Goal: Information Seeking & Learning: Check status

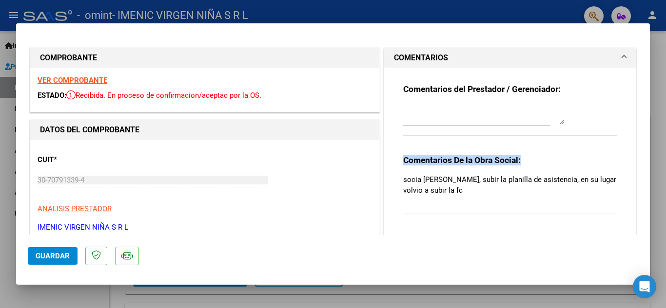
drag, startPoint x: 492, startPoint y: 198, endPoint x: 397, endPoint y: 159, distance: 102.7
click at [397, 159] on div "Comentarios del Prestador / Gerenciador: Comentarios De la Obra Social: socia M…" at bounding box center [510, 150] width 228 height 165
click at [336, 216] on div "CUIT * 30-70791339-4 Ingresar CUIT ANALISIS PRESTADOR IMENIC VIRGEN NIÑA S R L …" at bounding box center [205, 190] width 334 height 86
type input "$ 0,00"
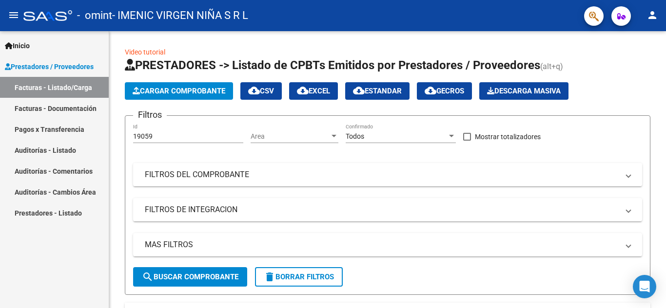
click at [58, 107] on link "Facturas - Documentación" at bounding box center [54, 108] width 109 height 21
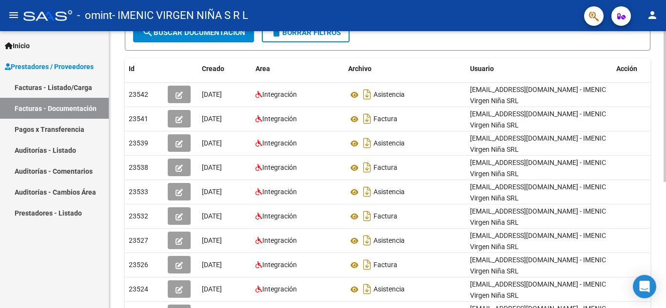
scroll to position [195, 0]
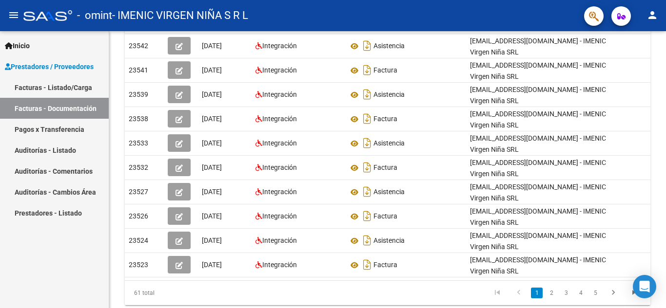
drag, startPoint x: 37, startPoint y: 68, endPoint x: 45, endPoint y: 83, distance: 17.5
click at [37, 69] on span "Prestadores / Proveedores" at bounding box center [49, 66] width 89 height 11
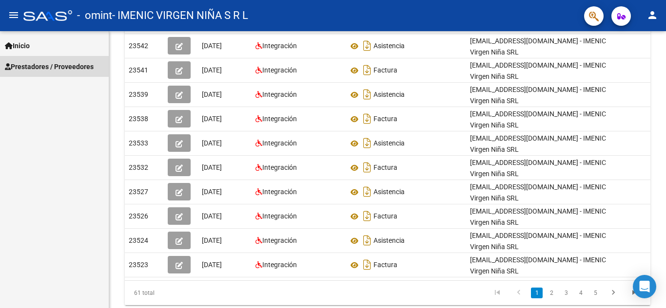
click at [46, 87] on link "Facturas - Listado/Carga" at bounding box center [54, 87] width 109 height 21
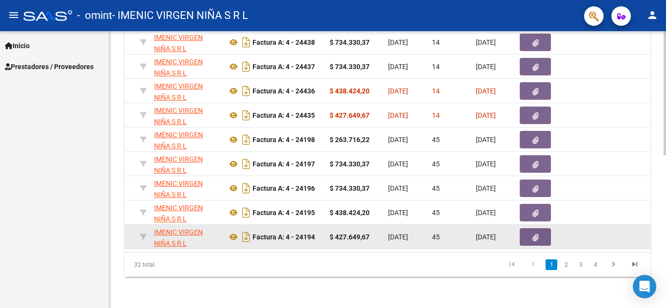
scroll to position [0, 246]
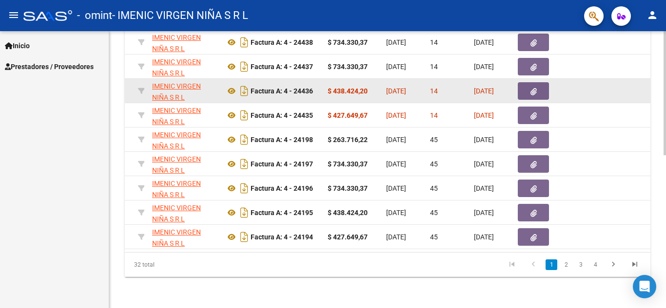
click at [532, 88] on icon "button" at bounding box center [533, 91] width 6 height 7
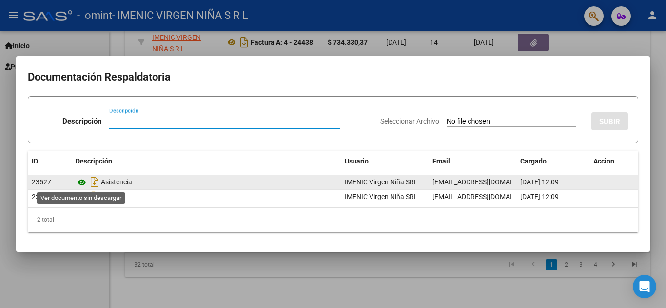
click at [84, 185] on icon at bounding box center [82, 183] width 13 height 12
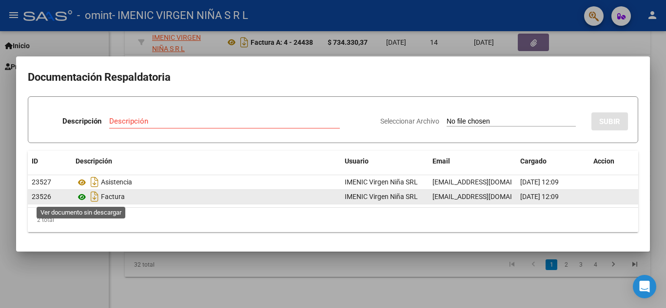
click at [80, 195] on icon at bounding box center [82, 197] width 13 height 12
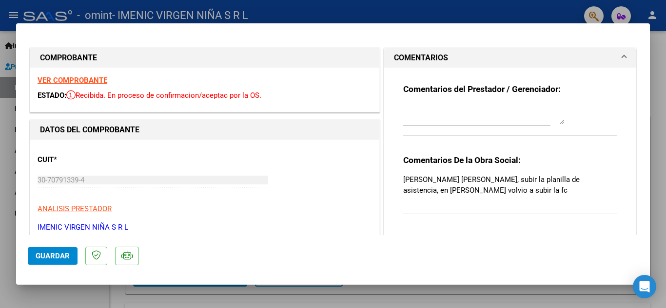
click at [71, 79] on strong "VER COMPROBANTE" at bounding box center [73, 80] width 70 height 9
type input "$ 0,00"
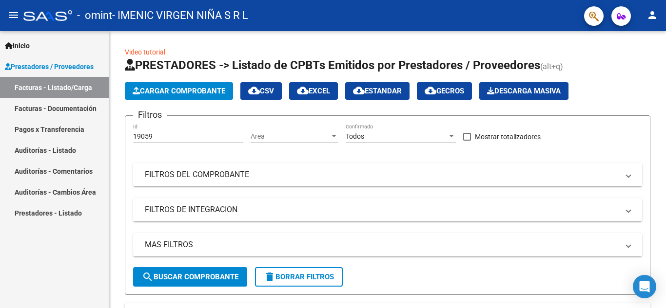
click at [68, 108] on link "Facturas - Documentación" at bounding box center [54, 108] width 109 height 21
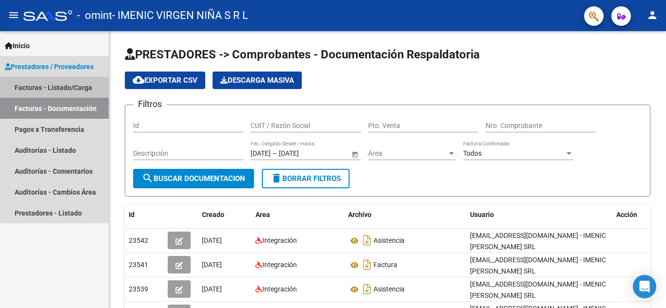
drag, startPoint x: 42, startPoint y: 90, endPoint x: 99, endPoint y: 96, distance: 57.9
click at [43, 90] on link "Facturas - Listado/Carga" at bounding box center [54, 87] width 109 height 21
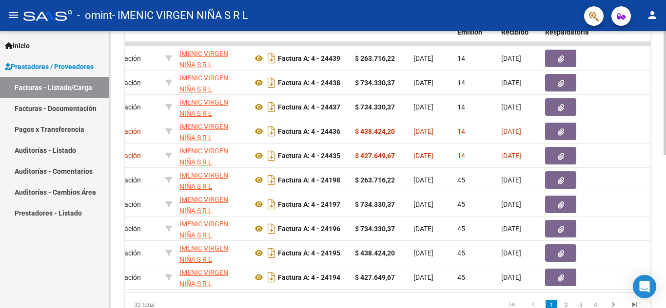
scroll to position [0, 291]
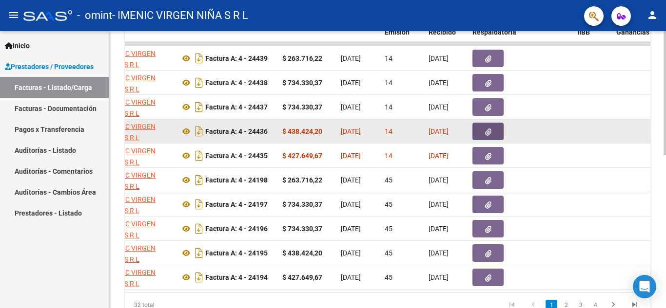
click at [486, 133] on icon "button" at bounding box center [488, 132] width 6 height 7
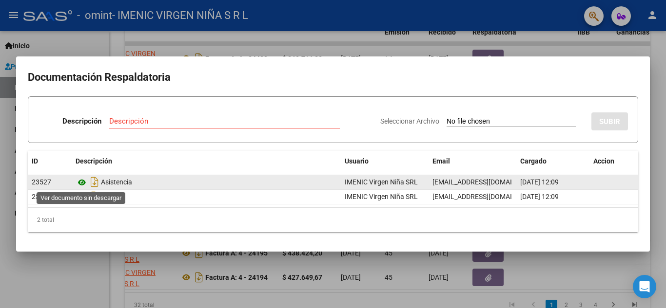
click at [83, 180] on icon at bounding box center [82, 183] width 13 height 12
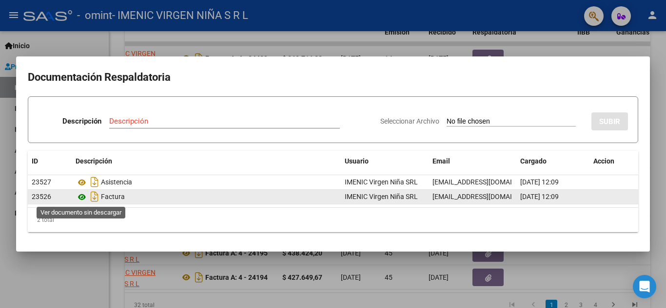
click at [80, 200] on icon at bounding box center [82, 197] width 13 height 12
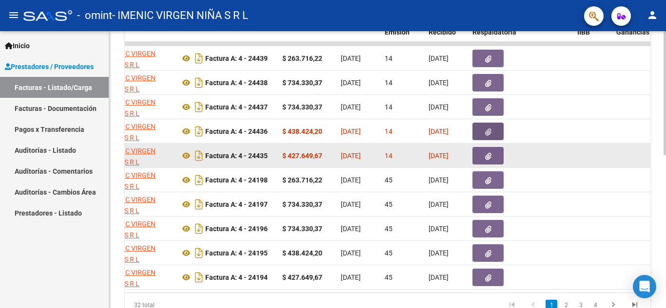
click at [489, 158] on icon "button" at bounding box center [488, 156] width 6 height 7
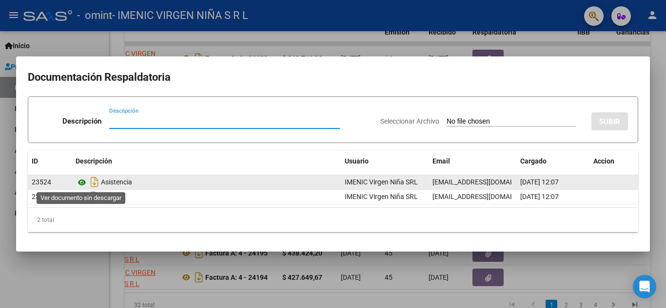
click at [82, 182] on icon at bounding box center [82, 183] width 13 height 12
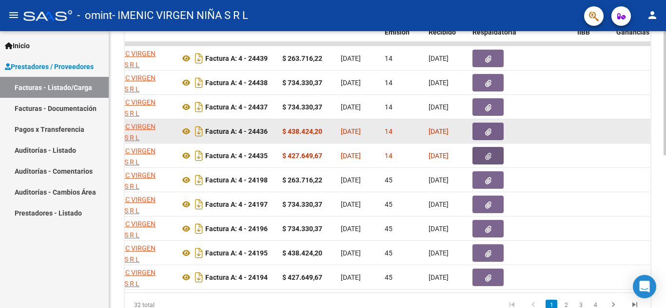
click at [489, 133] on icon "button" at bounding box center [488, 132] width 6 height 7
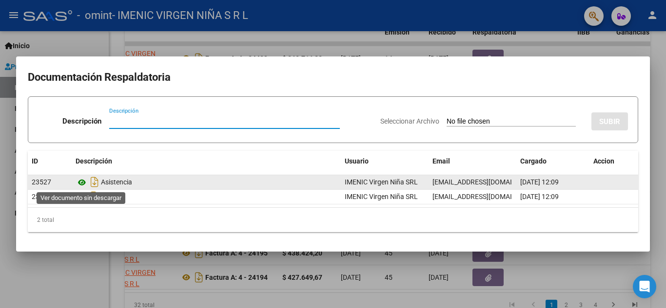
click at [82, 181] on icon at bounding box center [82, 183] width 13 height 12
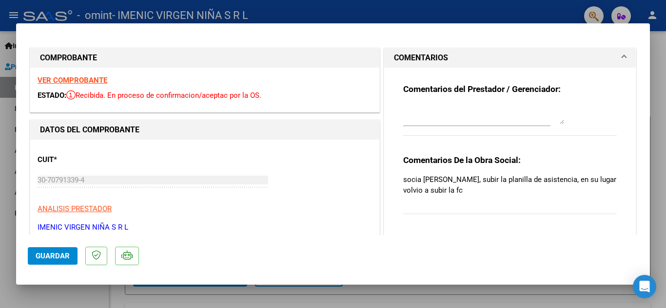
click at [76, 79] on strong "VER COMPROBANTE" at bounding box center [73, 80] width 70 height 9
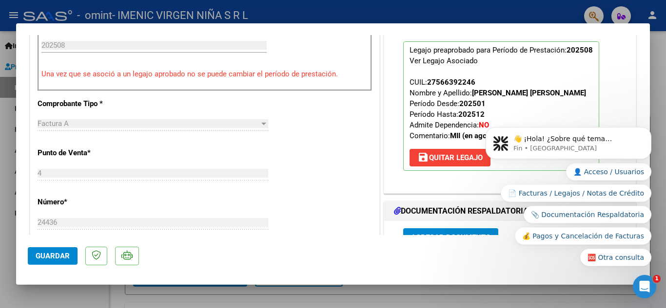
scroll to position [341, 0]
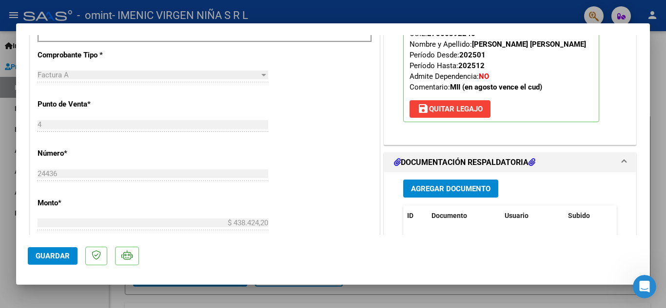
click at [530, 164] on icon at bounding box center [531, 162] width 7 height 8
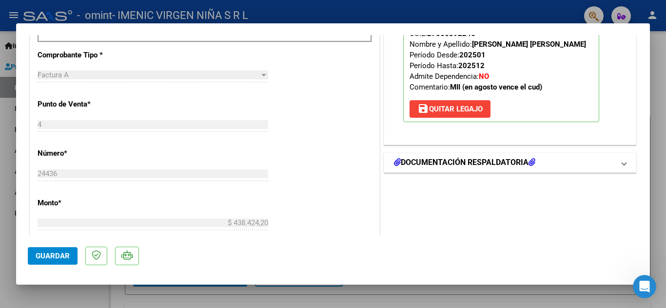
drag, startPoint x: 526, startPoint y: 162, endPoint x: 510, endPoint y: 160, distance: 16.3
click at [526, 162] on h1 "DOCUMENTACIÓN RESPALDATORIA" at bounding box center [464, 163] width 141 height 12
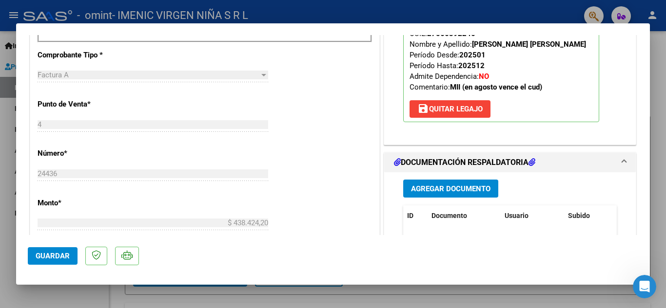
scroll to position [439, 0]
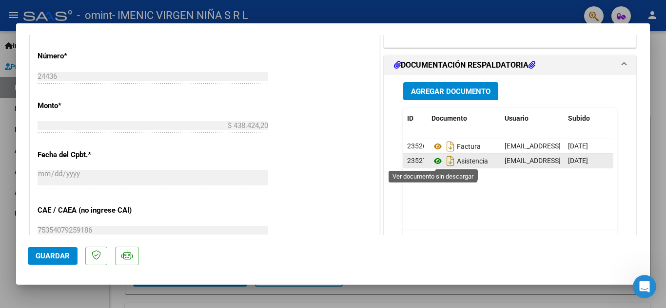
click at [432, 162] on icon at bounding box center [437, 161] width 13 height 12
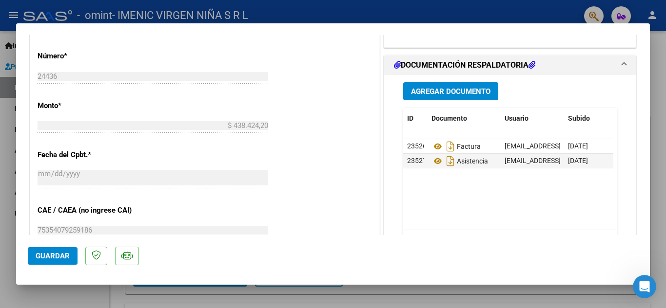
scroll to position [195, 0]
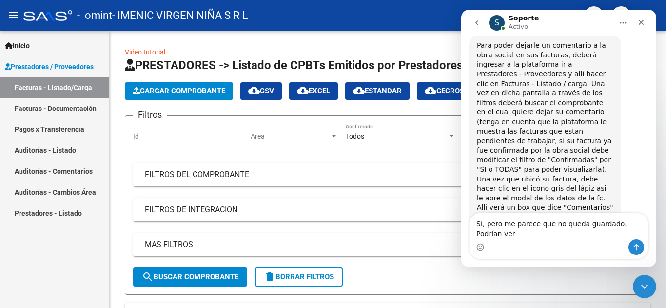
scroll to position [647, 0]
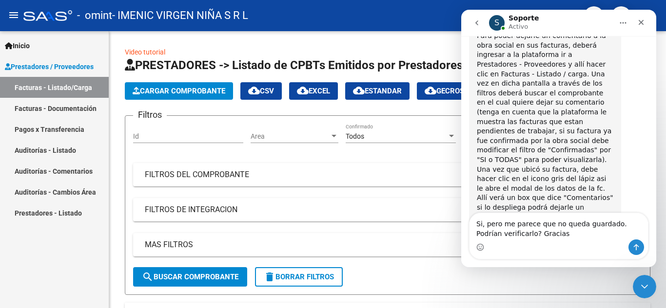
type textarea "Si, pero me parece que no queda guardado. Podrían verificarlo? Gracias!"
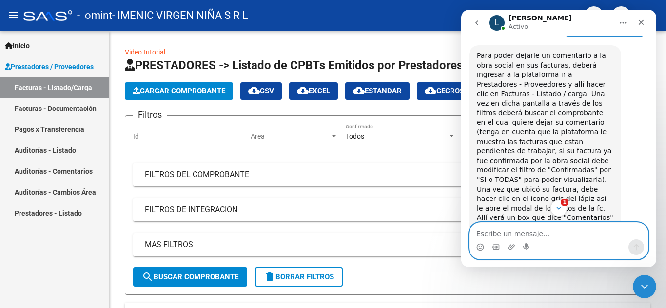
scroll to position [721, 0]
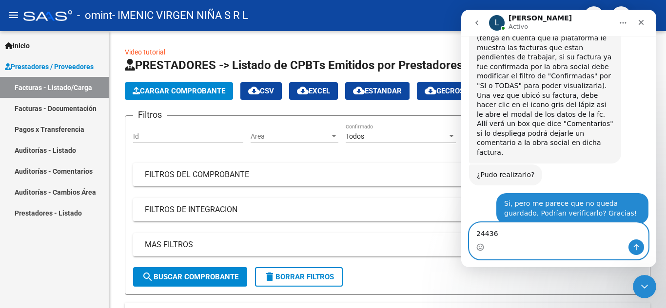
type textarea "24436"
click at [636, 250] on icon "Enviar un mensaje…" at bounding box center [635, 248] width 5 height 6
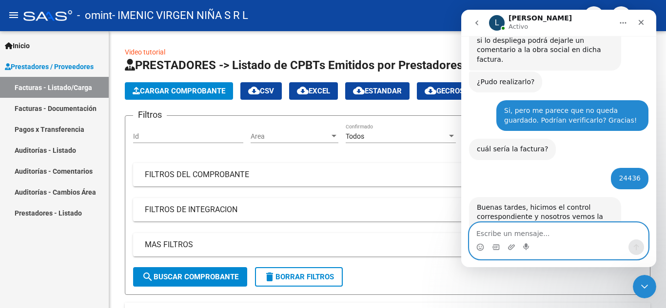
scroll to position [814, 0]
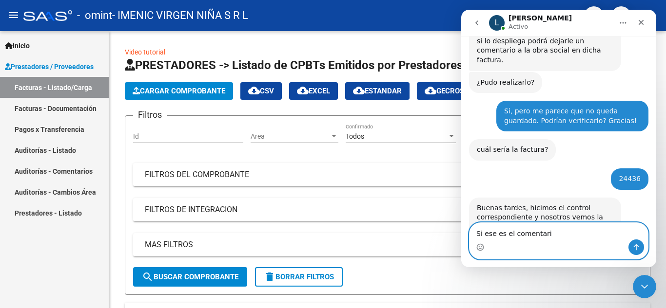
type textarea "Si ese es el comentario"
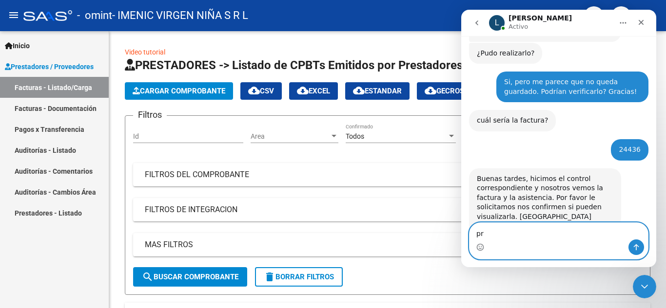
type textarea "p"
type textarea "Pero se ve cargada la factura y la asistencia?"
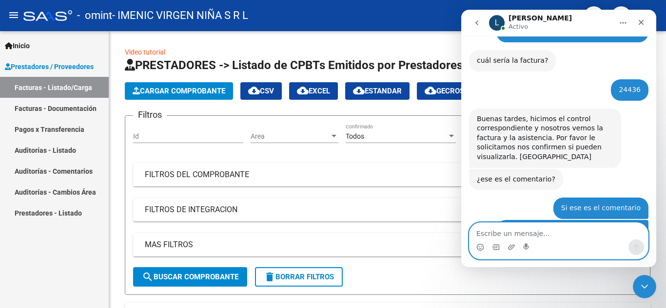
scroll to position [913, 0]
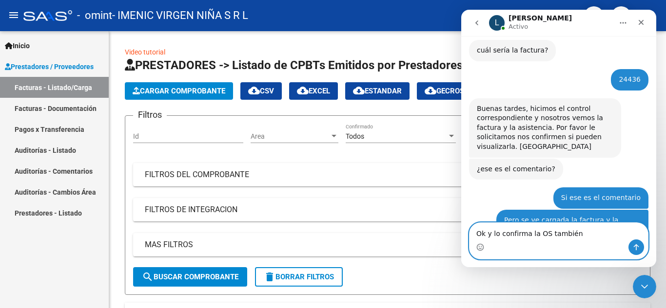
type textarea "Ok y lo confirma la OS también?"
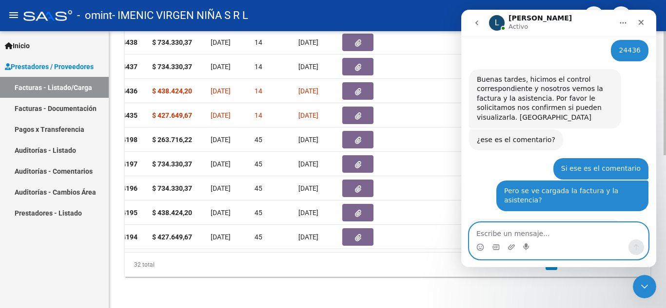
scroll to position [0, 355]
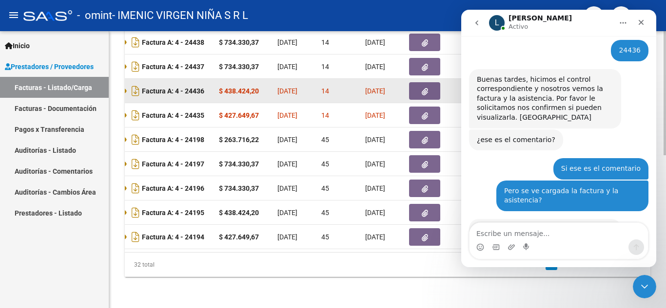
click at [425, 88] on icon "button" at bounding box center [424, 91] width 6 height 7
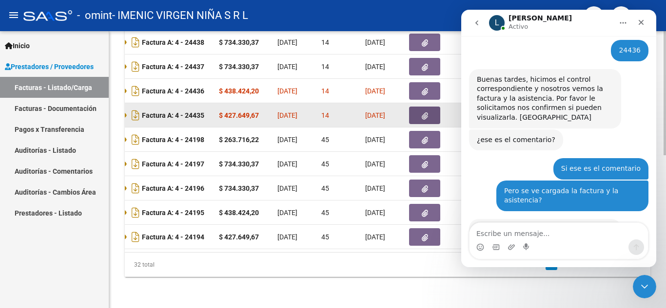
click at [422, 113] on icon "button" at bounding box center [424, 116] width 6 height 7
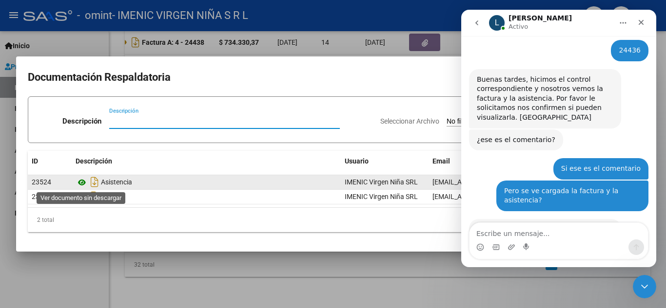
click at [83, 182] on icon at bounding box center [82, 183] width 13 height 12
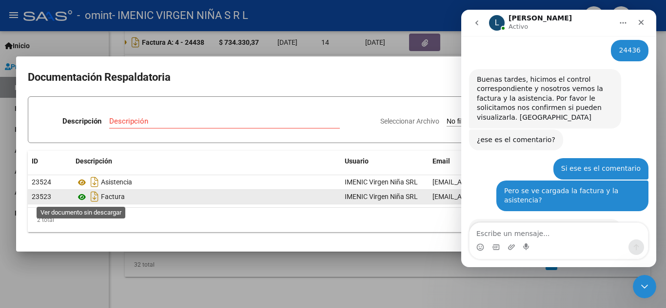
click at [81, 198] on icon at bounding box center [82, 197] width 13 height 12
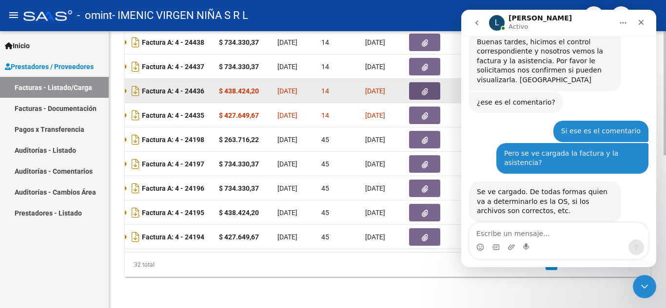
click at [425, 88] on icon "button" at bounding box center [424, 91] width 6 height 7
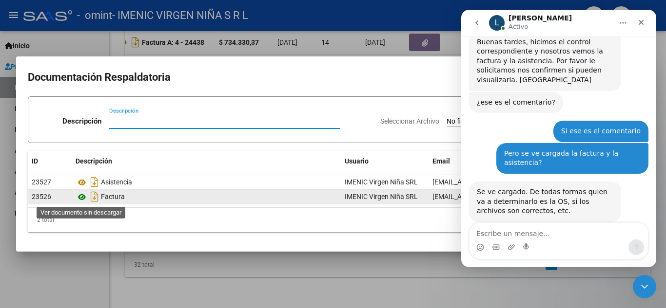
click at [80, 199] on icon at bounding box center [82, 197] width 13 height 12
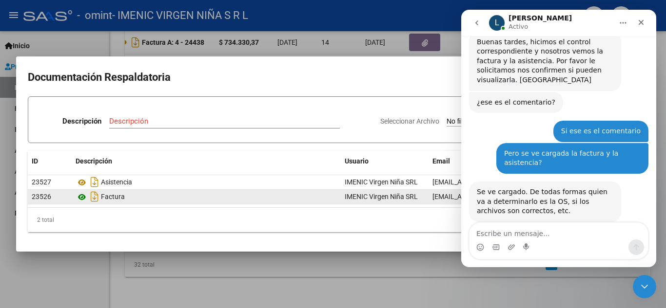
scroll to position [981, 0]
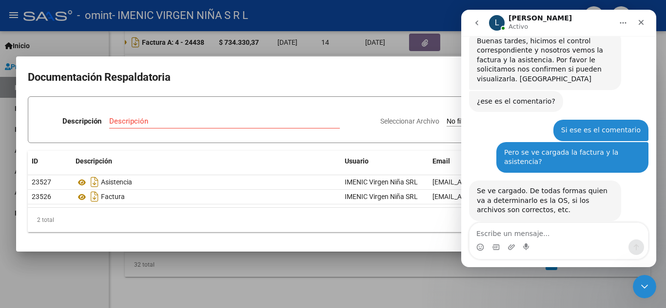
click at [527, 235] on textarea "Escribe un mensaje..." at bounding box center [558, 231] width 178 height 17
type textarea "Gracias"
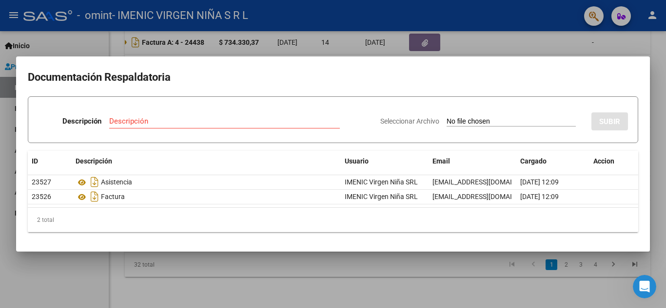
scroll to position [1010, 0]
click at [73, 276] on div at bounding box center [333, 154] width 666 height 308
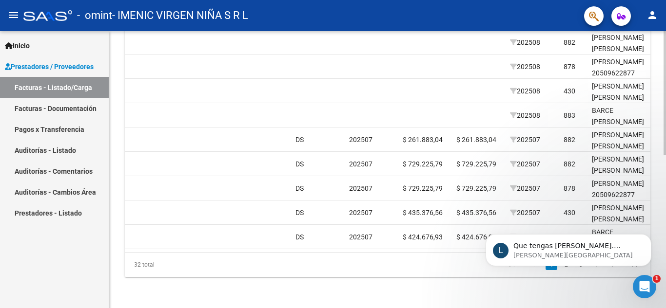
scroll to position [0, 0]
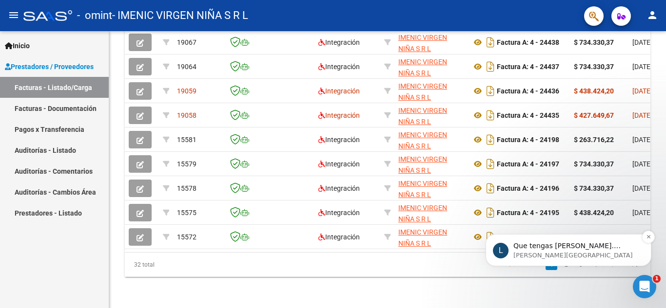
click at [557, 256] on p "Ludmila • Ahora" at bounding box center [576, 255] width 126 height 9
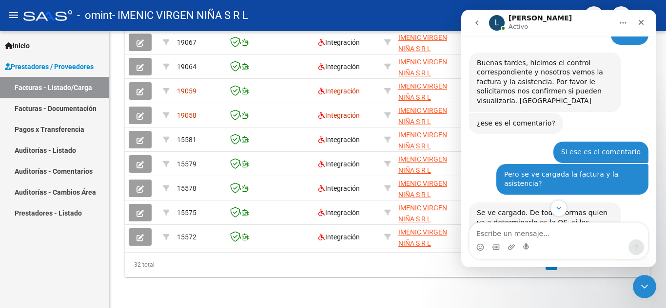
scroll to position [1055, 0]
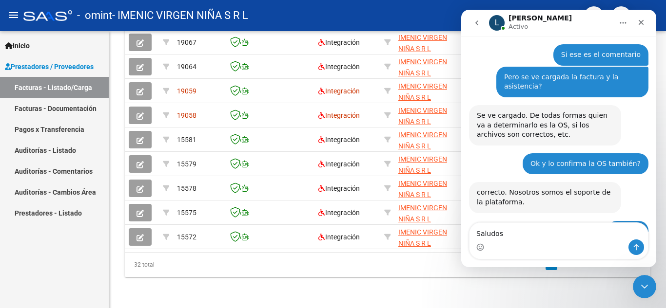
type textarea "Saludos!"
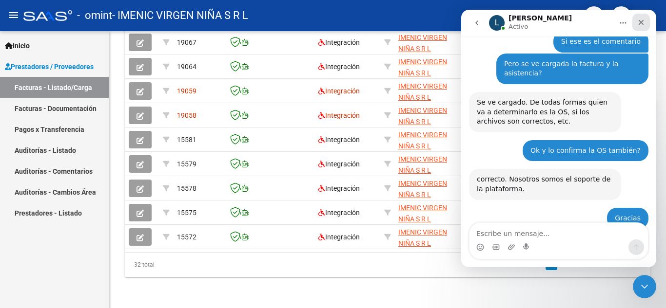
click at [641, 22] on icon "Cerrar" at bounding box center [640, 22] width 5 height 5
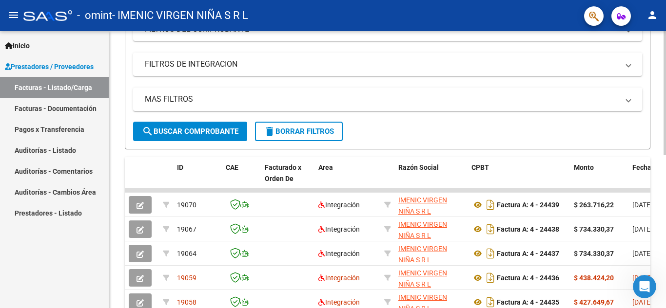
scroll to position [0, 0]
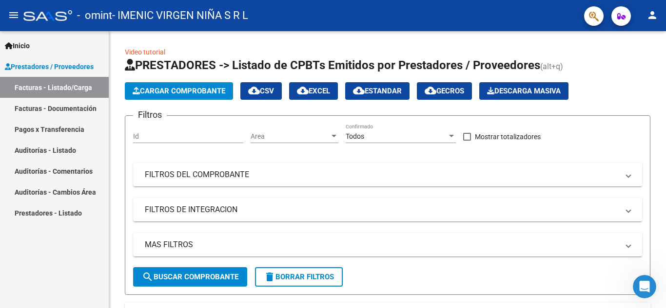
drag, startPoint x: 72, startPoint y: 105, endPoint x: 90, endPoint y: 106, distance: 18.1
click at [72, 105] on link "Facturas - Documentación" at bounding box center [54, 108] width 109 height 21
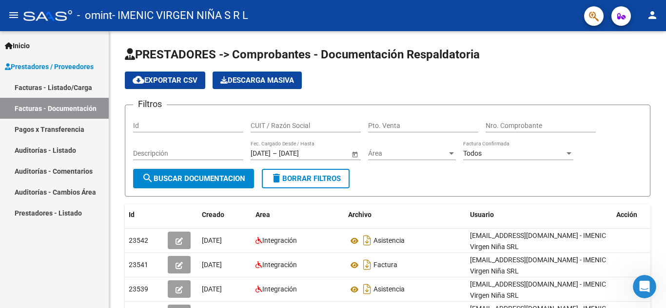
drag, startPoint x: 35, startPoint y: 134, endPoint x: 54, endPoint y: 132, distance: 18.6
click at [36, 134] on link "Pagos x Transferencia" at bounding box center [54, 129] width 109 height 21
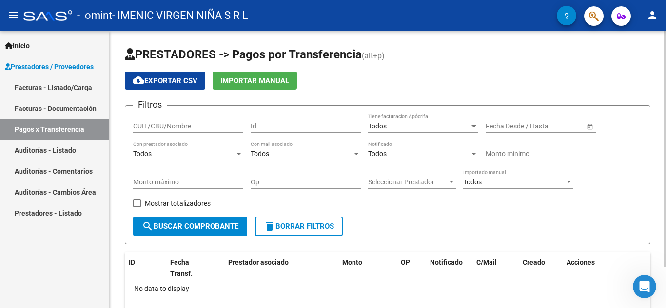
scroll to position [49, 0]
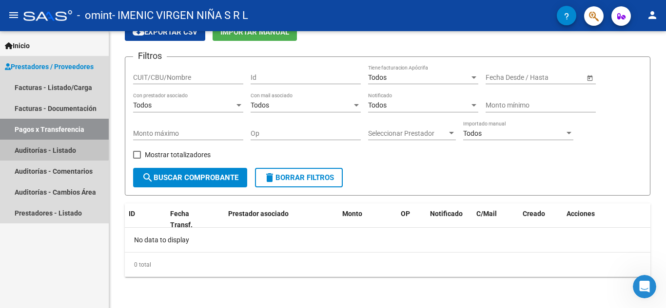
click at [46, 146] on link "Auditorías - Listado" at bounding box center [54, 150] width 109 height 21
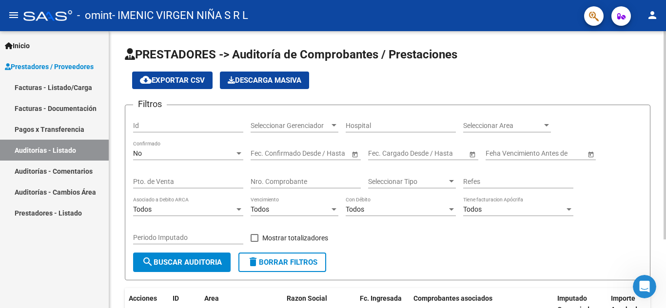
scroll to position [92, 0]
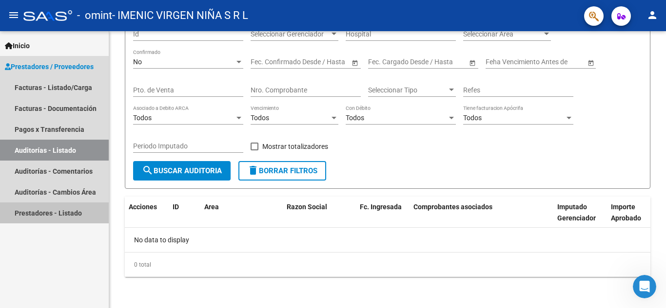
click at [70, 217] on link "Prestadores - Listado" at bounding box center [54, 213] width 109 height 21
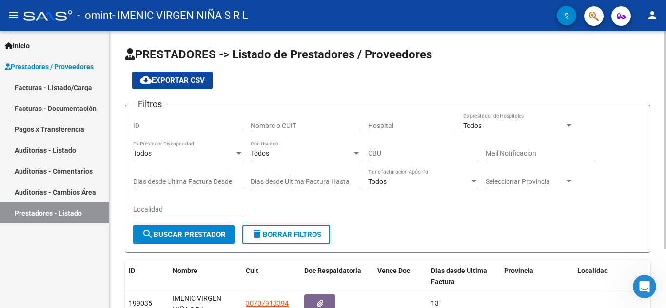
scroll to position [75, 0]
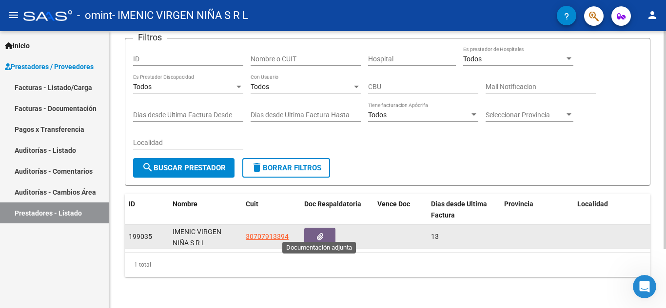
click at [321, 233] on span "button" at bounding box center [320, 237] width 6 height 9
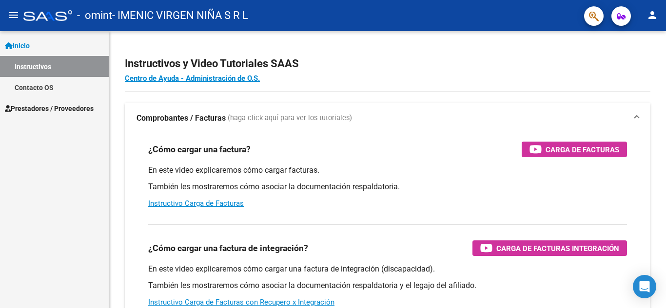
click at [33, 89] on link "Contacto OS" at bounding box center [54, 87] width 109 height 21
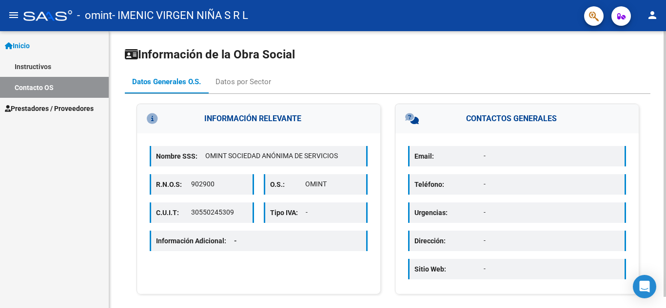
click at [509, 159] on p "-" at bounding box center [551, 156] width 136 height 10
click at [47, 108] on span "Prestadores / Proveedores" at bounding box center [49, 108] width 89 height 11
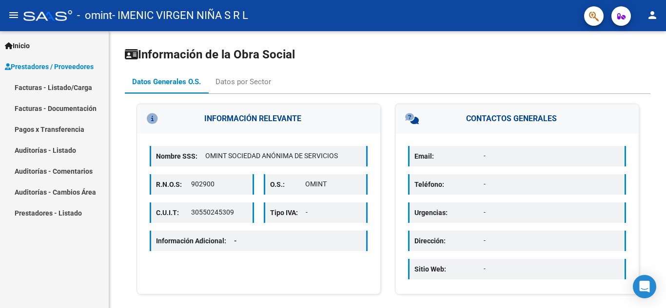
click at [47, 90] on link "Facturas - Listado/Carga" at bounding box center [54, 87] width 109 height 21
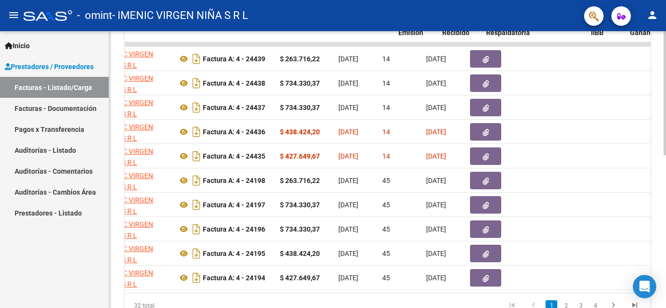
scroll to position [0, 341]
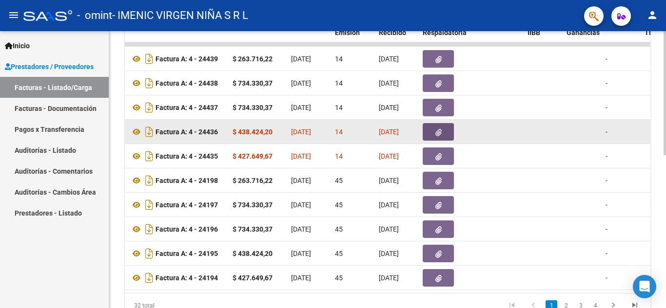
click at [438, 135] on icon "button" at bounding box center [438, 132] width 6 height 7
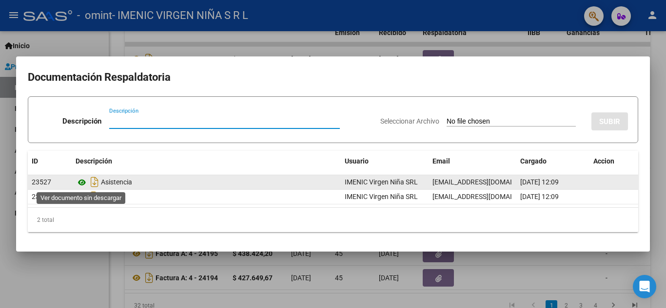
click at [80, 182] on icon at bounding box center [82, 183] width 13 height 12
